Goal: Task Accomplishment & Management: Manage account settings

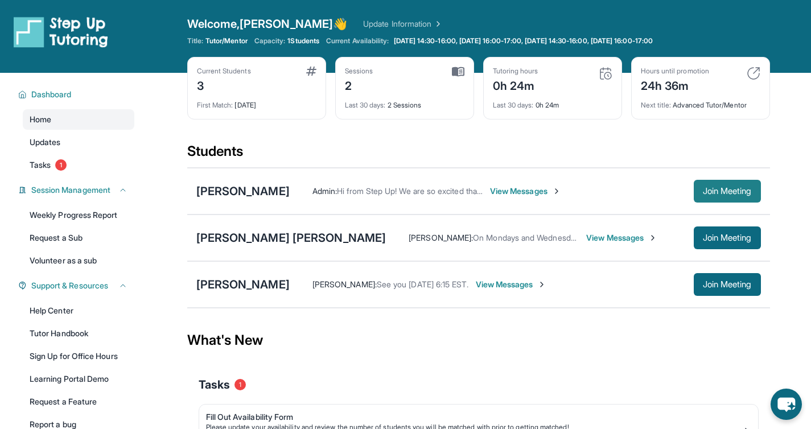
click at [713, 191] on span "Join Meeting" at bounding box center [727, 191] width 49 height 7
click at [724, 190] on span "Join Meeting" at bounding box center [727, 191] width 49 height 7
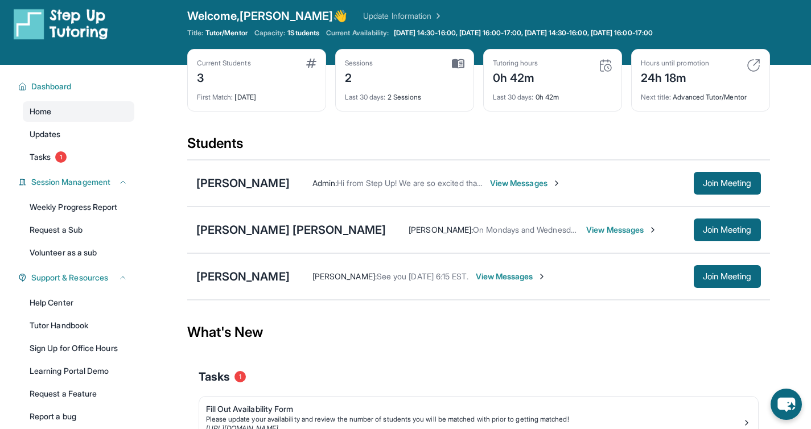
scroll to position [4, 0]
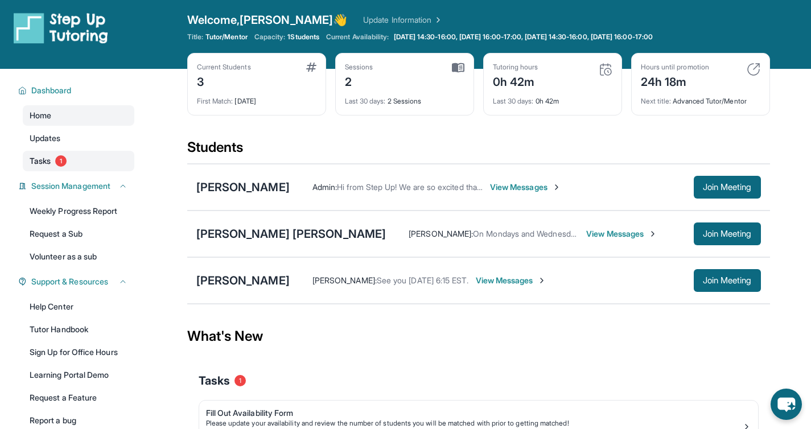
click at [48, 161] on span "Tasks" at bounding box center [40, 160] width 21 height 11
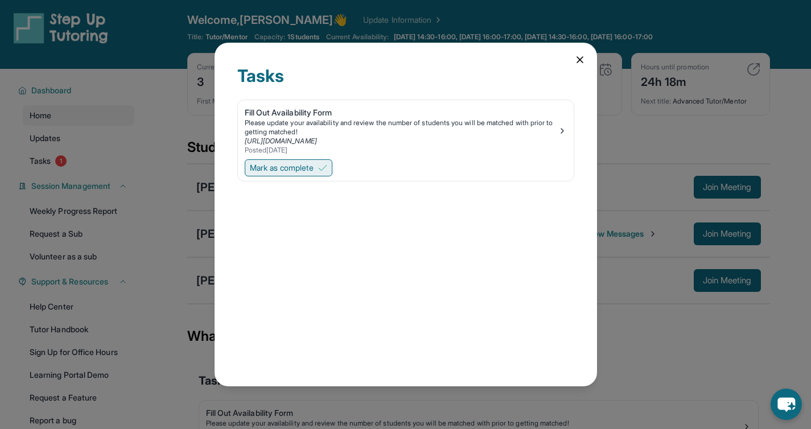
click at [263, 171] on span "Mark as complete" at bounding box center [282, 167] width 64 height 11
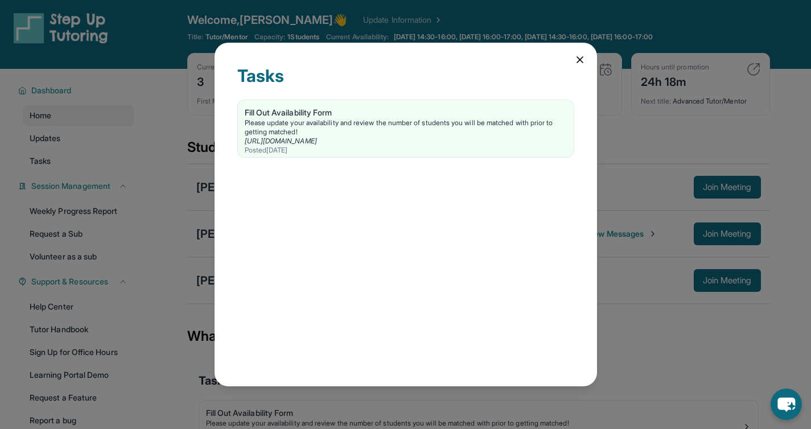
click at [580, 61] on icon at bounding box center [580, 60] width 6 height 6
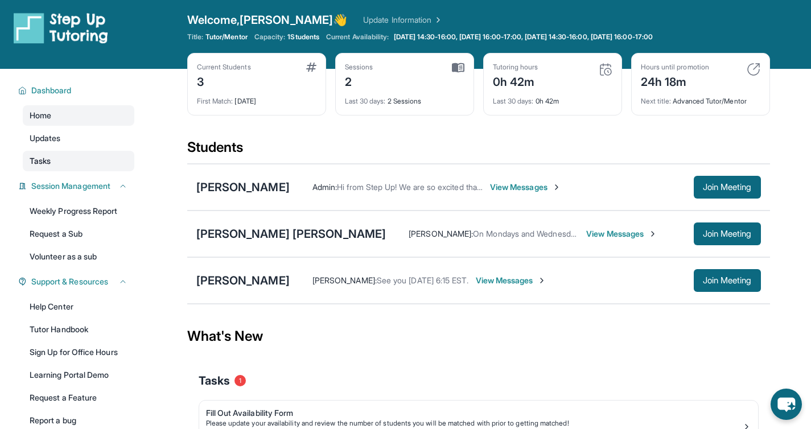
click at [39, 163] on span "Tasks" at bounding box center [40, 160] width 21 height 11
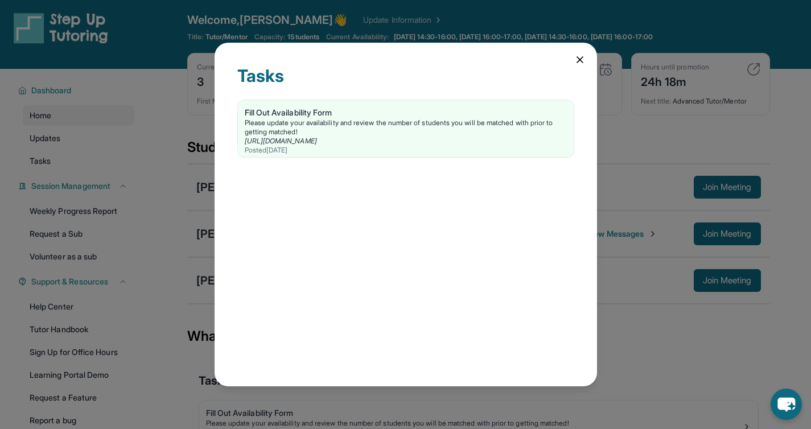
click at [576, 58] on icon at bounding box center [579, 59] width 11 height 11
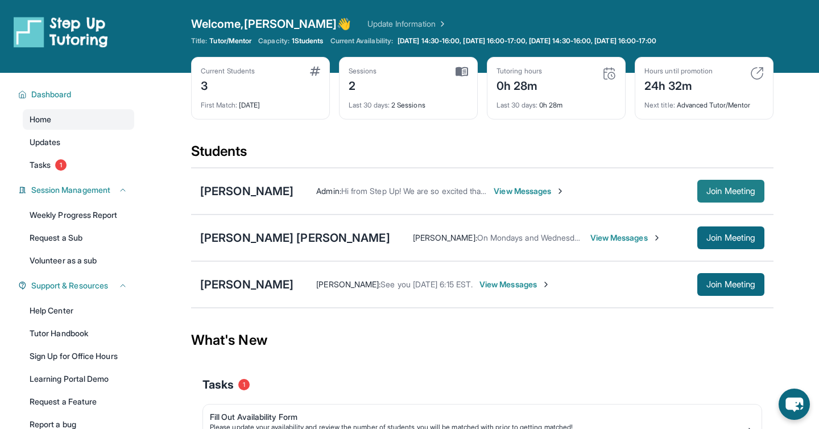
click at [707, 191] on span "Join Meeting" at bounding box center [730, 191] width 49 height 7
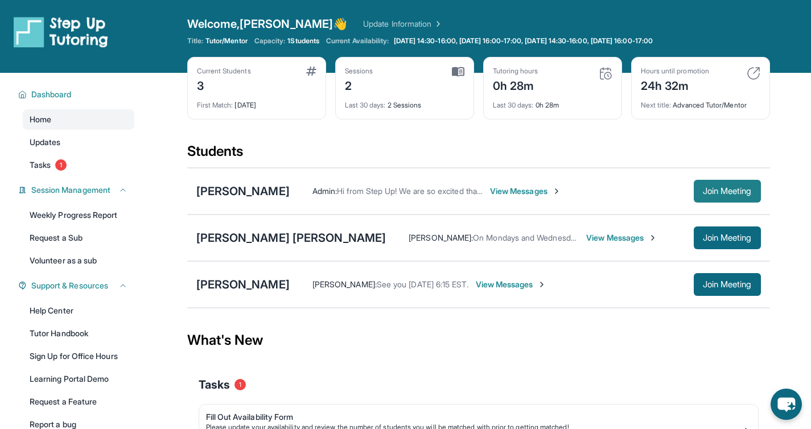
click at [707, 192] on span "Join Meeting" at bounding box center [727, 191] width 49 height 7
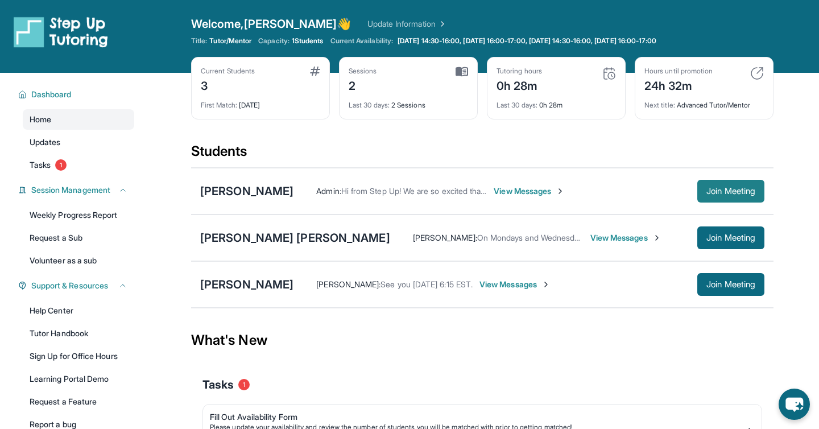
click at [723, 188] on span "Join Meeting" at bounding box center [730, 191] width 49 height 7
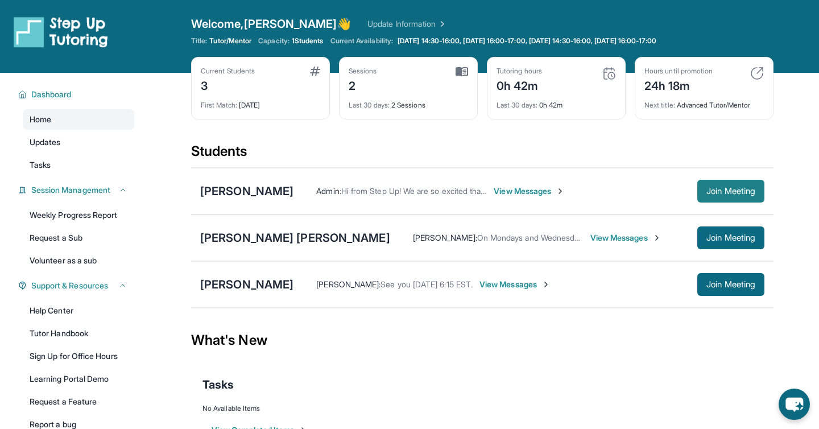
click at [724, 189] on span "Join Meeting" at bounding box center [730, 191] width 49 height 7
click at [722, 188] on span "Join Meeting" at bounding box center [730, 191] width 49 height 7
click at [720, 184] on button "Join Meeting" at bounding box center [730, 191] width 67 height 23
